Goal: Transaction & Acquisition: Subscribe to service/newsletter

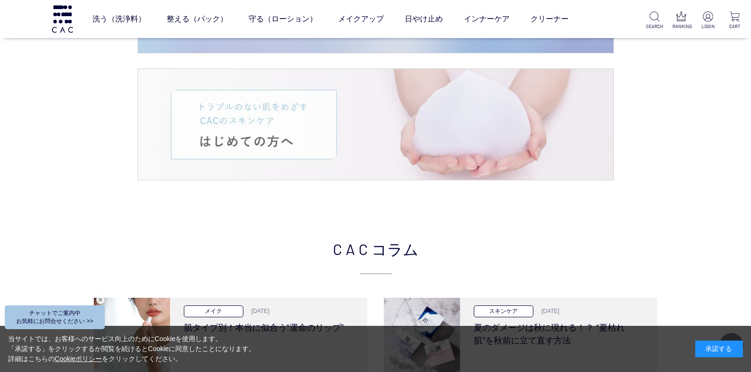
scroll to position [1761, 0]
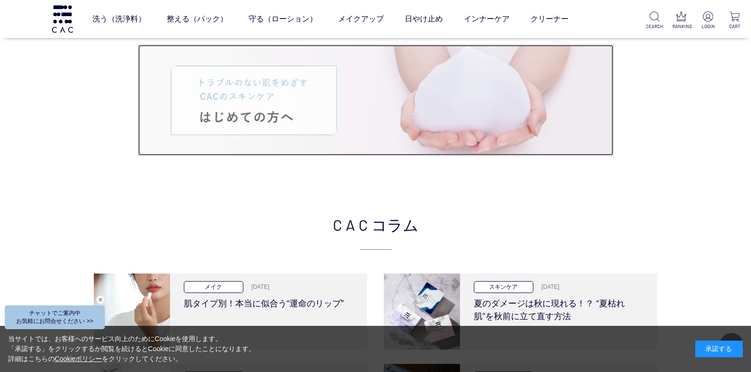
click at [275, 101] on img at bounding box center [375, 100] width 475 height 111
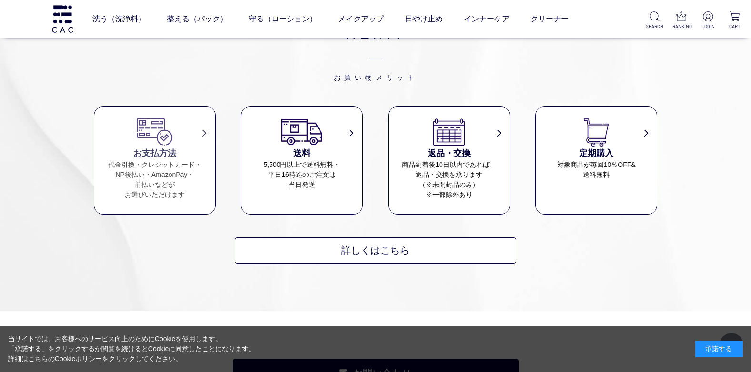
scroll to position [6426, 0]
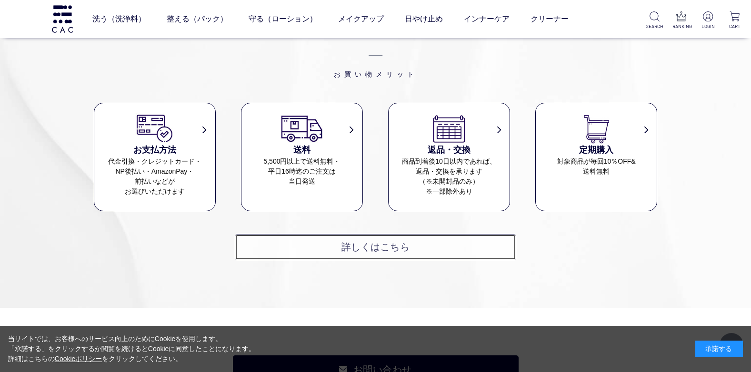
click at [258, 234] on link "詳しくはこちら" at bounding box center [375, 247] width 281 height 26
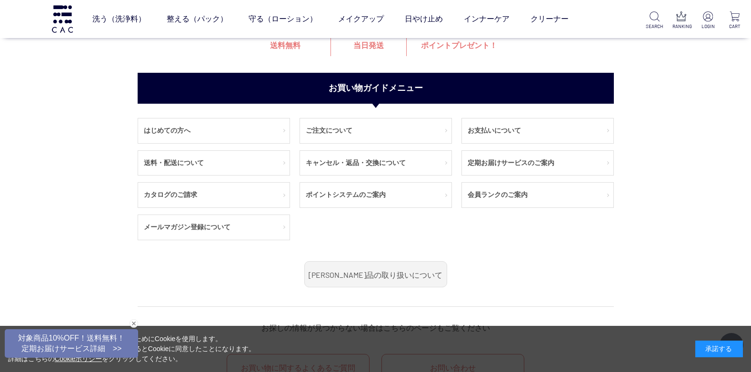
scroll to position [95, 0]
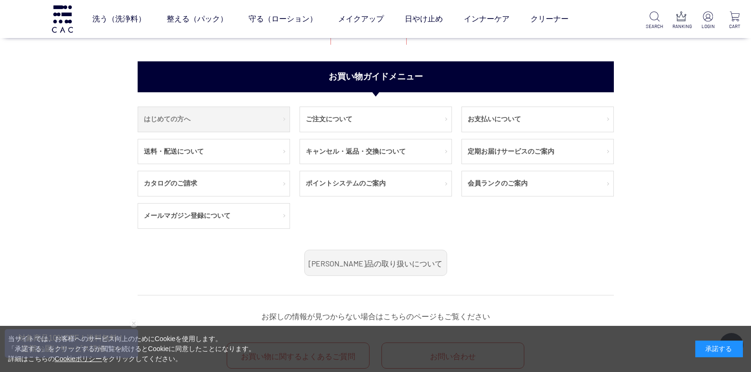
click at [177, 118] on link "はじめての方へ" at bounding box center [213, 119] width 151 height 25
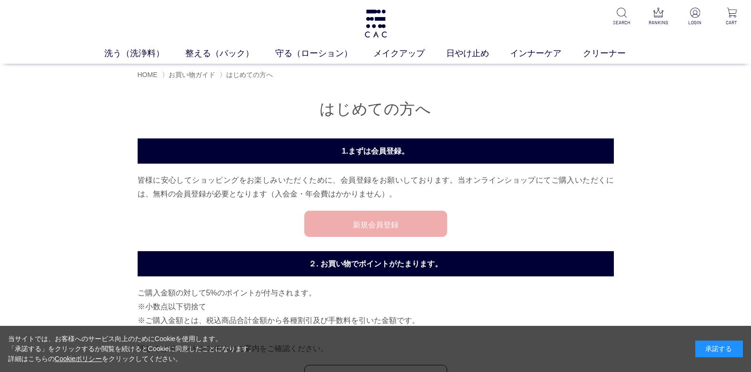
click at [323, 223] on link "新規会員登録" at bounding box center [375, 224] width 143 height 26
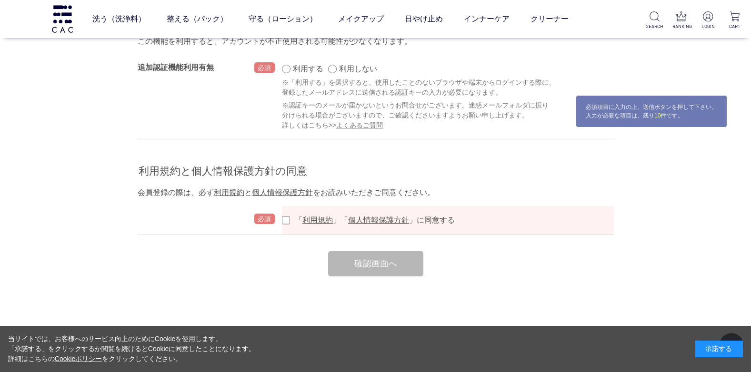
scroll to position [1095, 0]
